Goal: Navigation & Orientation: Find specific page/section

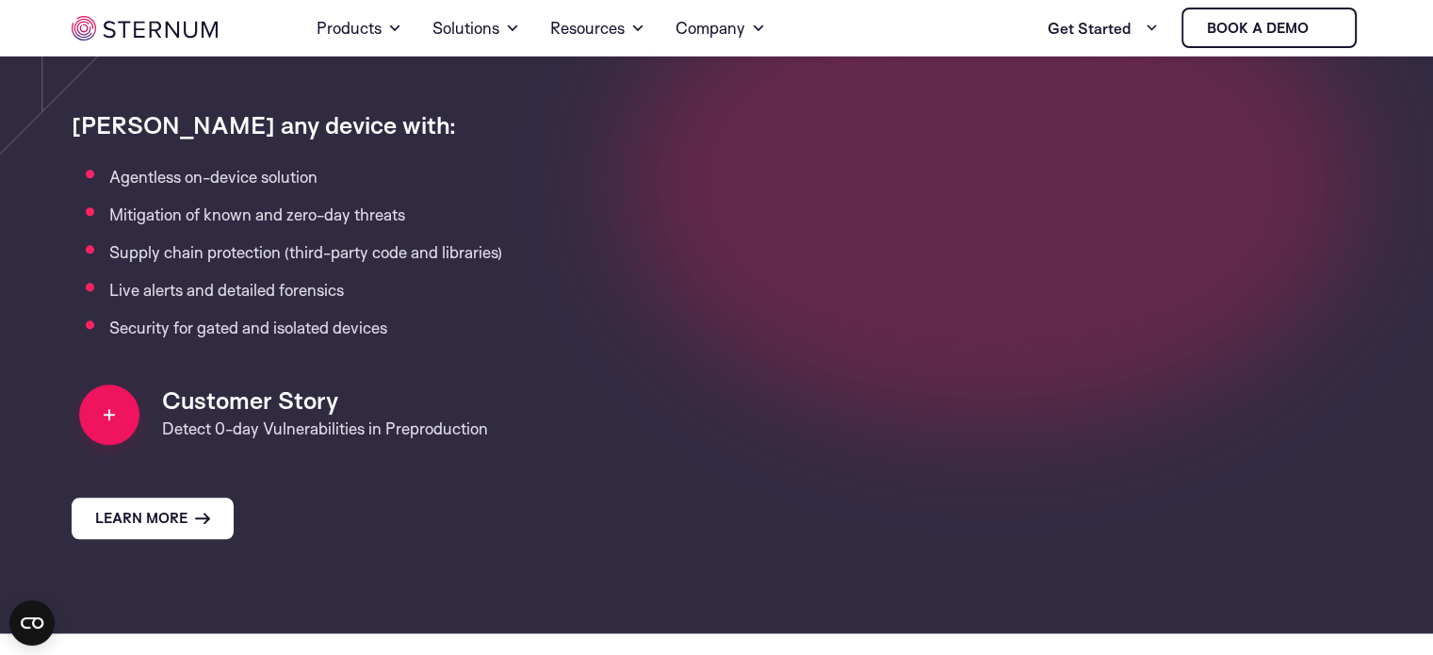
scroll to position [1990, 0]
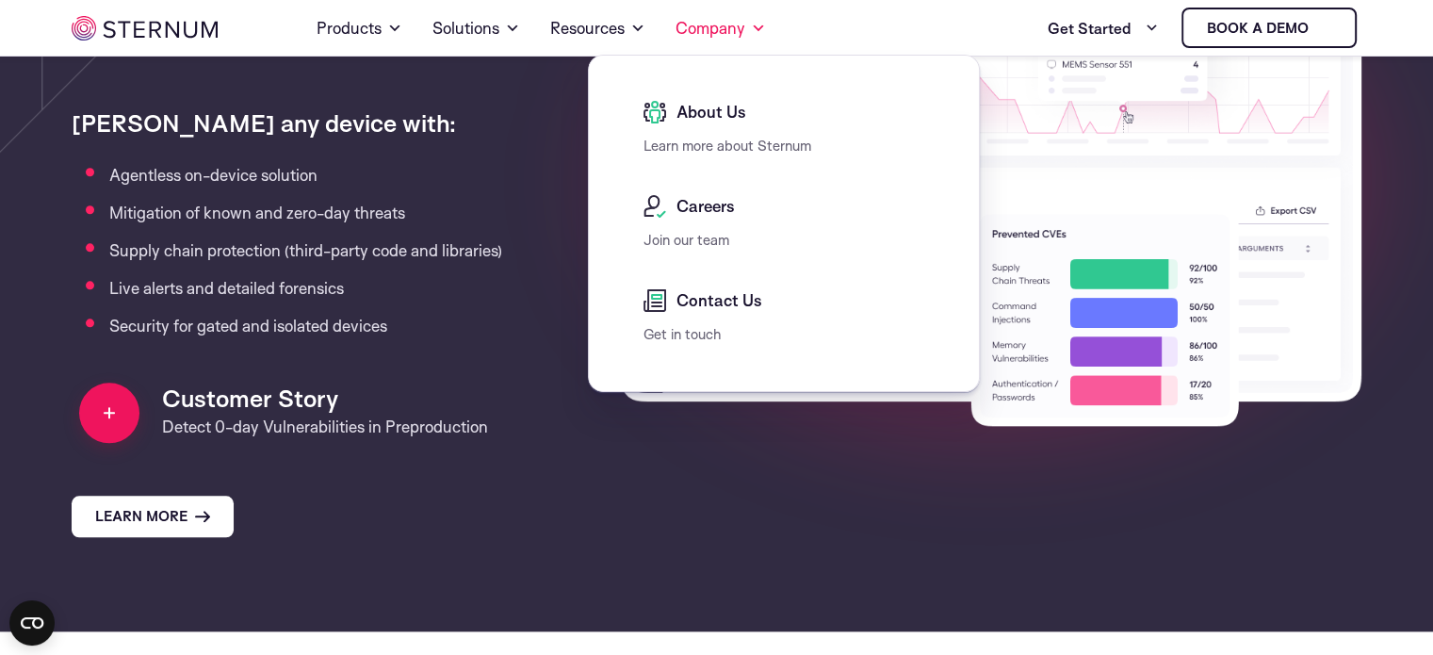
click at [716, 35] on link "Company" at bounding box center [721, 28] width 90 height 53
click at [709, 135] on p "Learn more about Sternum" at bounding box center [789, 146] width 290 height 23
click at [699, 109] on span "About Us" at bounding box center [709, 112] width 74 height 23
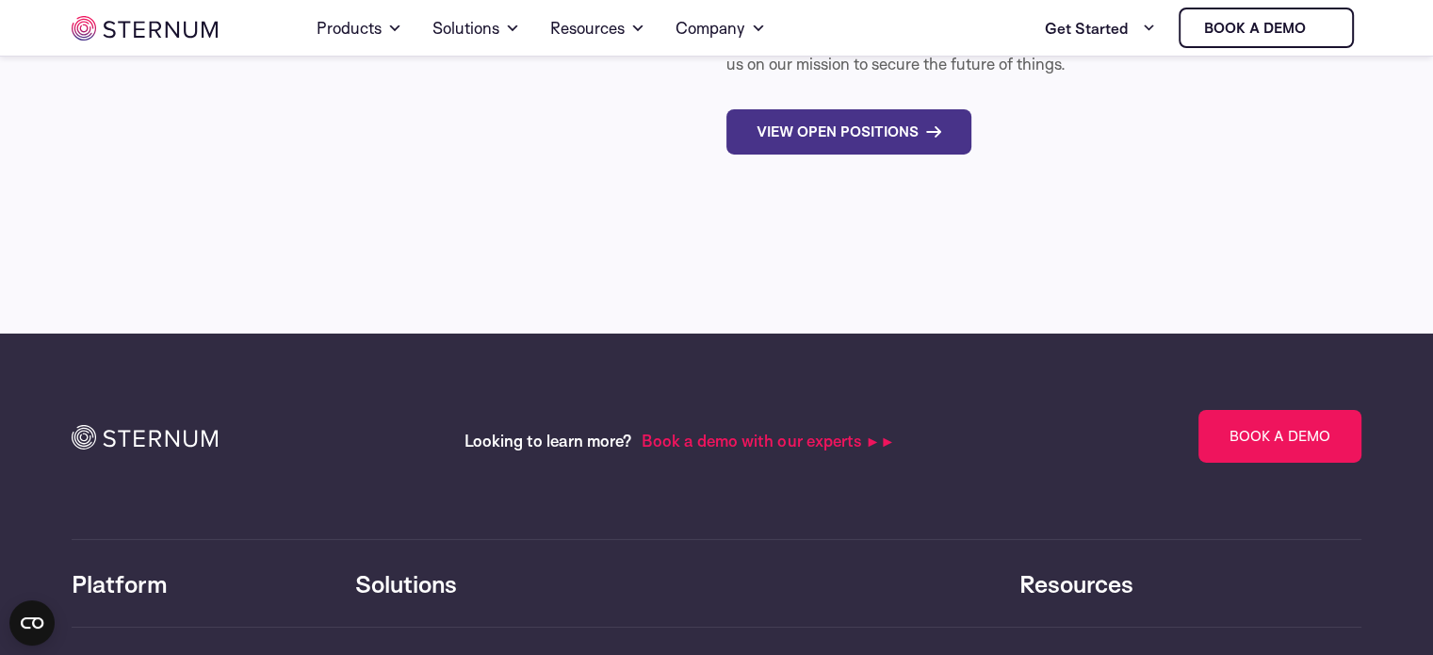
scroll to position [6263, 0]
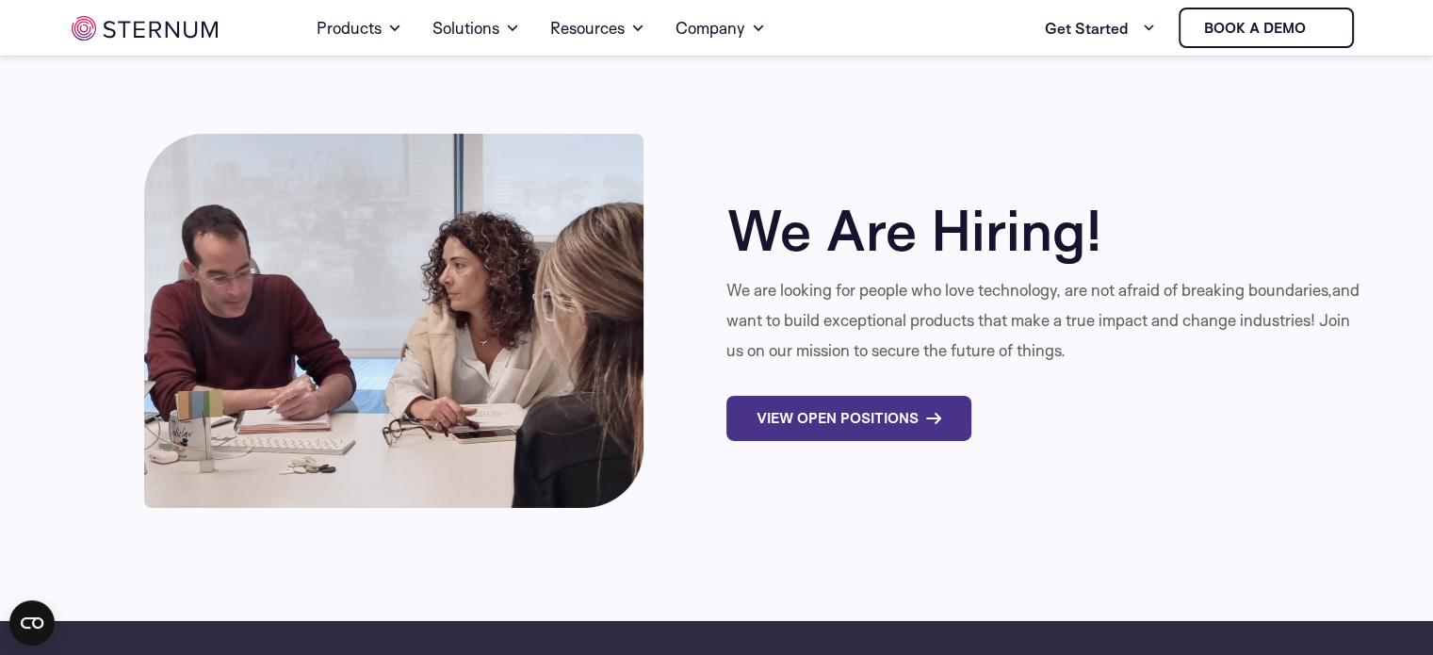
click at [846, 396] on link "View Open Positions" at bounding box center [848, 418] width 245 height 45
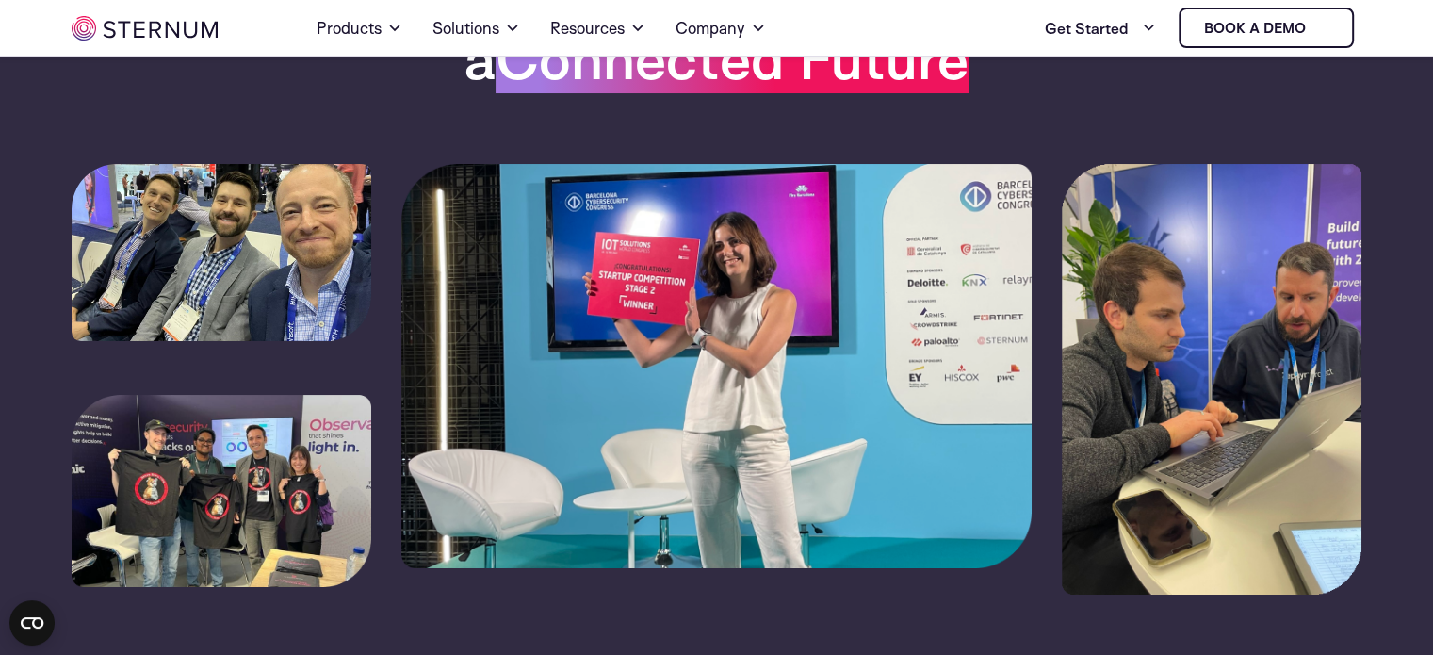
scroll to position [186, 0]
